Goal: Navigation & Orientation: Find specific page/section

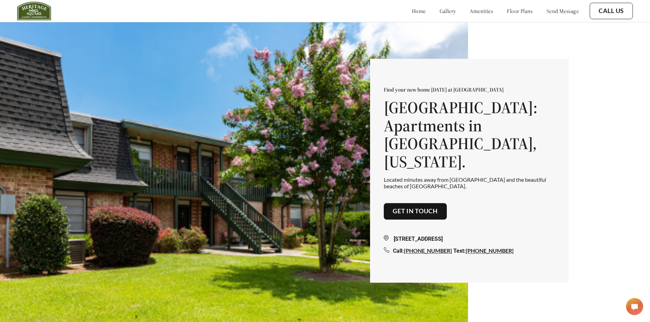
click at [216, 11] on div "home gallery amenities floor plans send message Call Us" at bounding box center [402, 11] width 462 height 19
click at [440, 10] on link "gallery" at bounding box center [448, 11] width 16 height 7
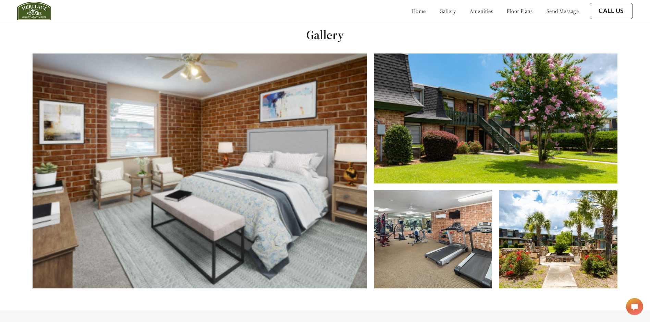
scroll to position [327, 0]
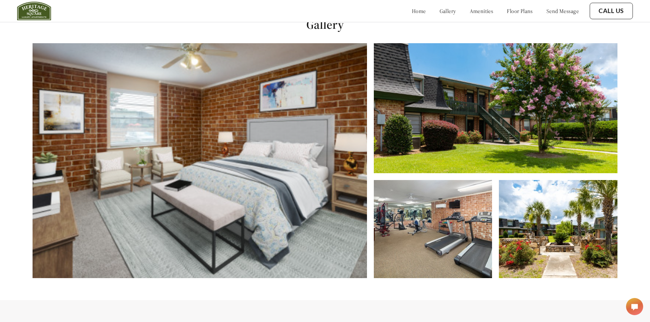
click at [477, 13] on link "amenities" at bounding box center [482, 11] width 24 height 7
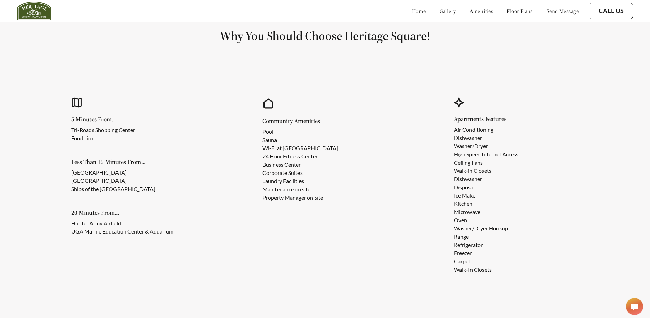
scroll to position [632, 0]
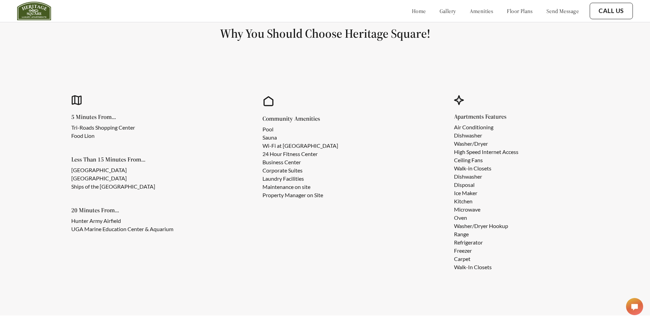
click at [507, 12] on link "floor plans" at bounding box center [520, 11] width 26 height 7
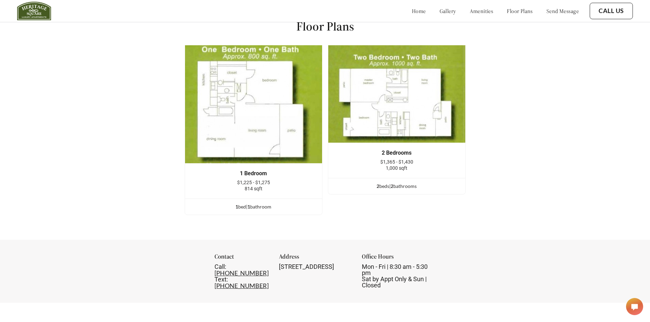
scroll to position [953, 0]
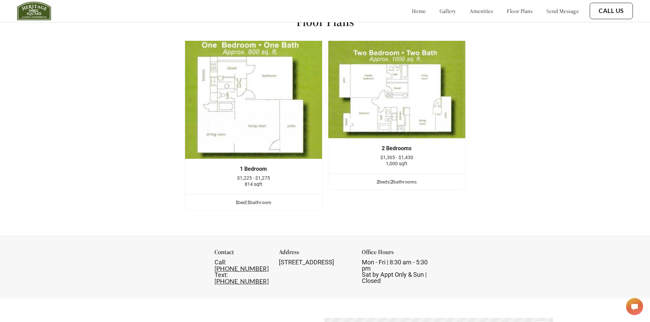
click at [440, 10] on link "gallery" at bounding box center [448, 11] width 16 height 7
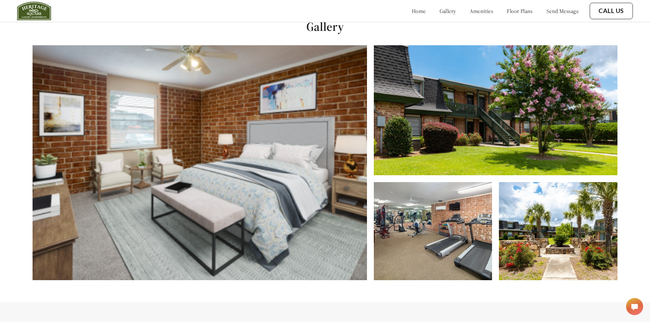
scroll to position [309, 0]
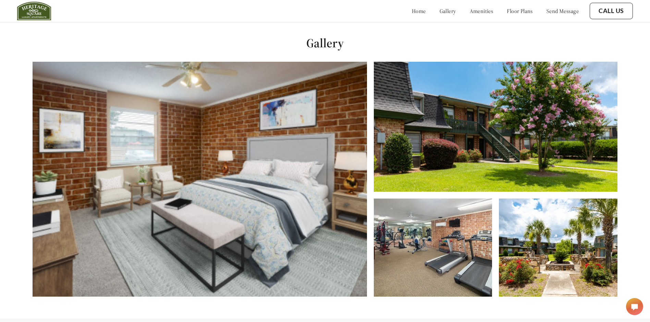
click at [249, 37] on div "Gallery" at bounding box center [325, 165] width 650 height 305
